Goal: Task Accomplishment & Management: Manage account settings

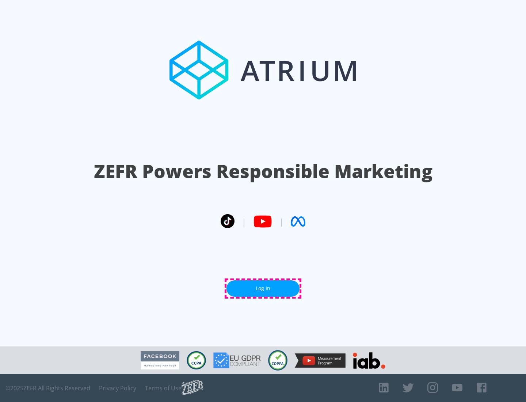
click at [263, 288] on link "Log In" at bounding box center [263, 288] width 73 height 16
